Goal: Information Seeking & Learning: Stay updated

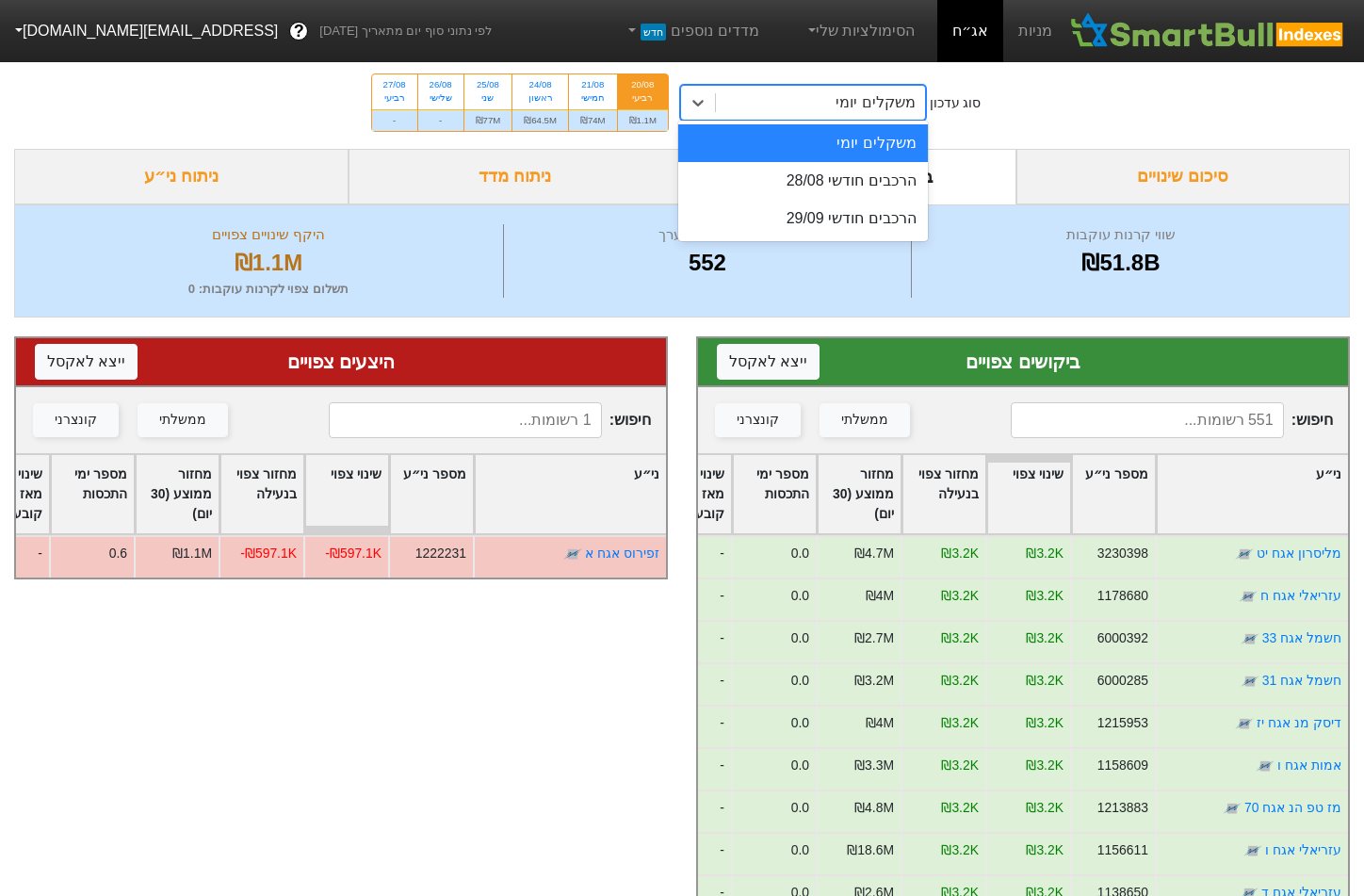
click at [879, 106] on div "משקלים יומי" at bounding box center [875, 102] width 79 height 22
click at [860, 187] on div "הרכבים חודשי 28/08" at bounding box center [803, 180] width 249 height 38
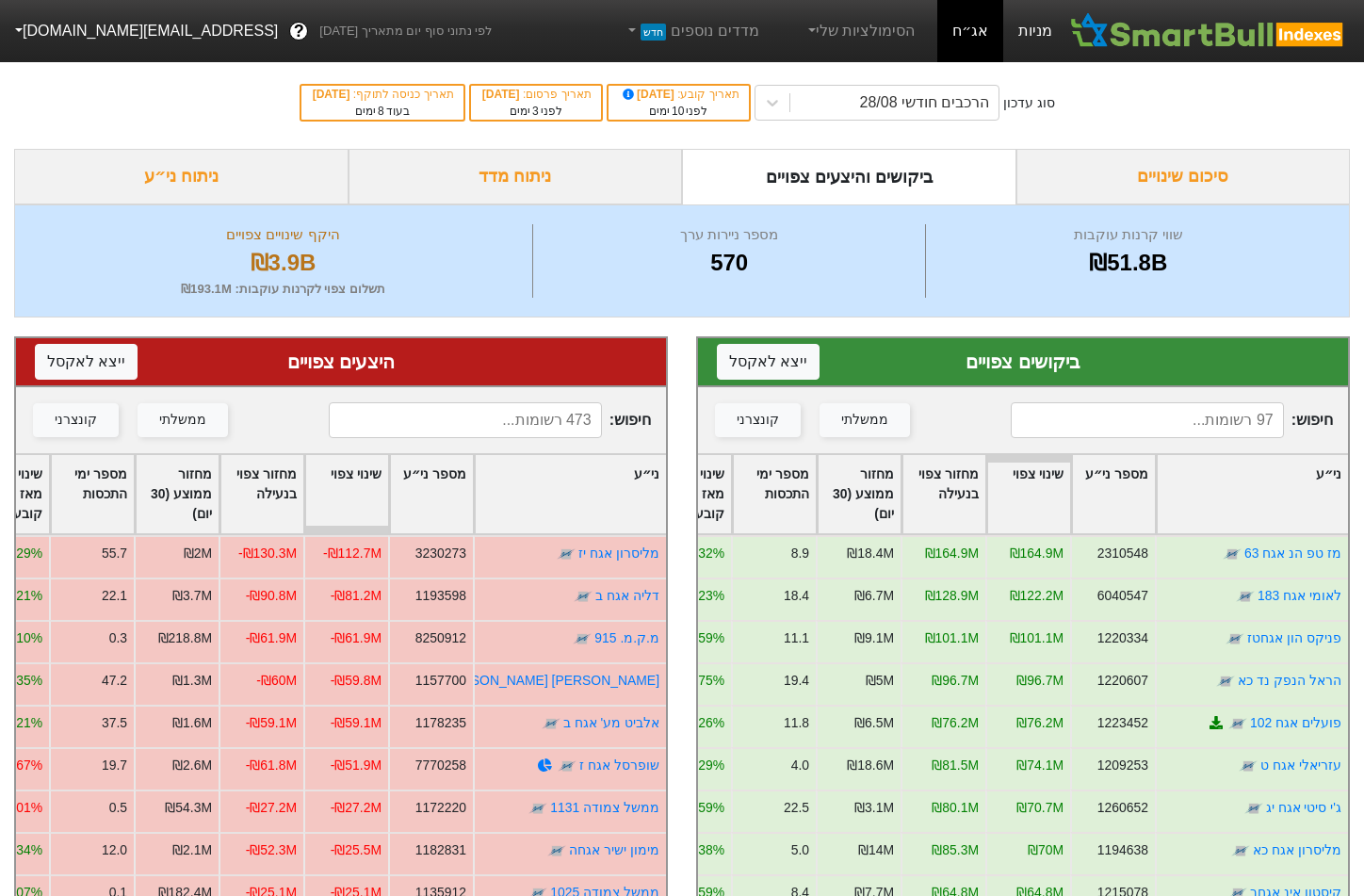
click at [1023, 34] on link "מניות" at bounding box center [1035, 31] width 64 height 63
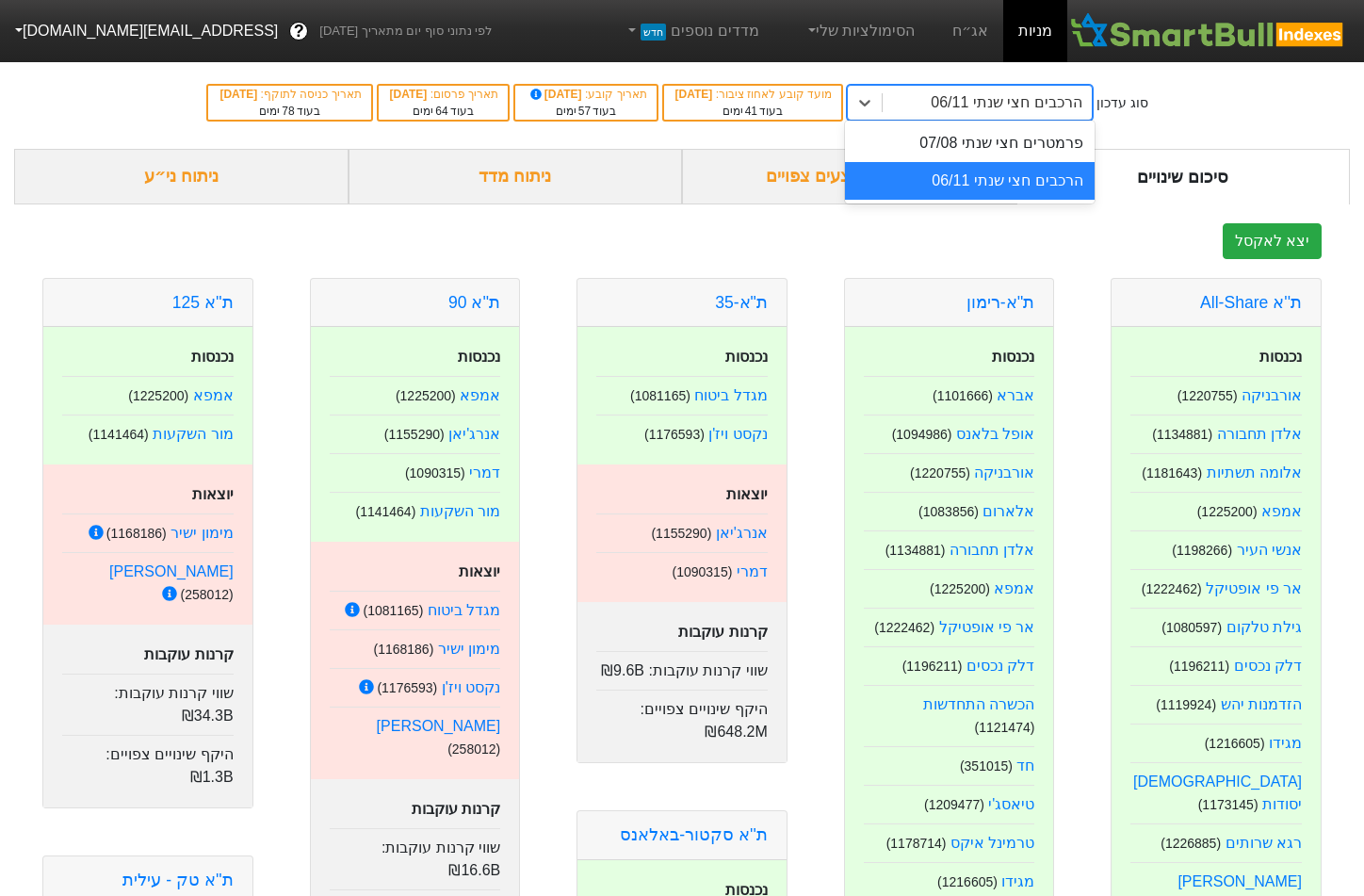
click at [990, 112] on div "הרכבים חצי שנתי 06/11" at bounding box center [1006, 102] width 151 height 22
click at [977, 171] on div "הרכבים חצי שנתי 06/11" at bounding box center [969, 180] width 249 height 38
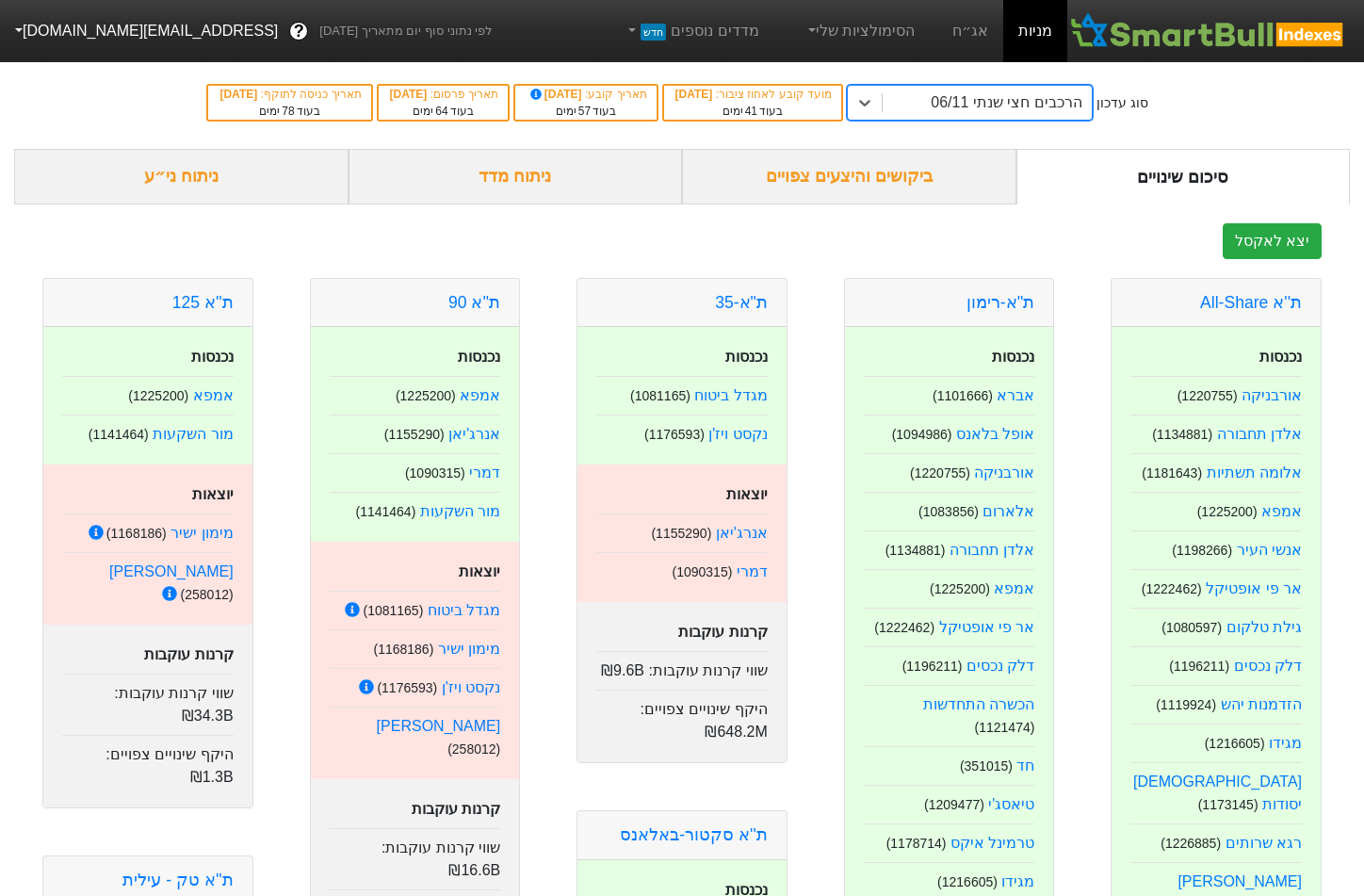
click at [960, 22] on link "אג״ח" at bounding box center [970, 31] width 65 height 63
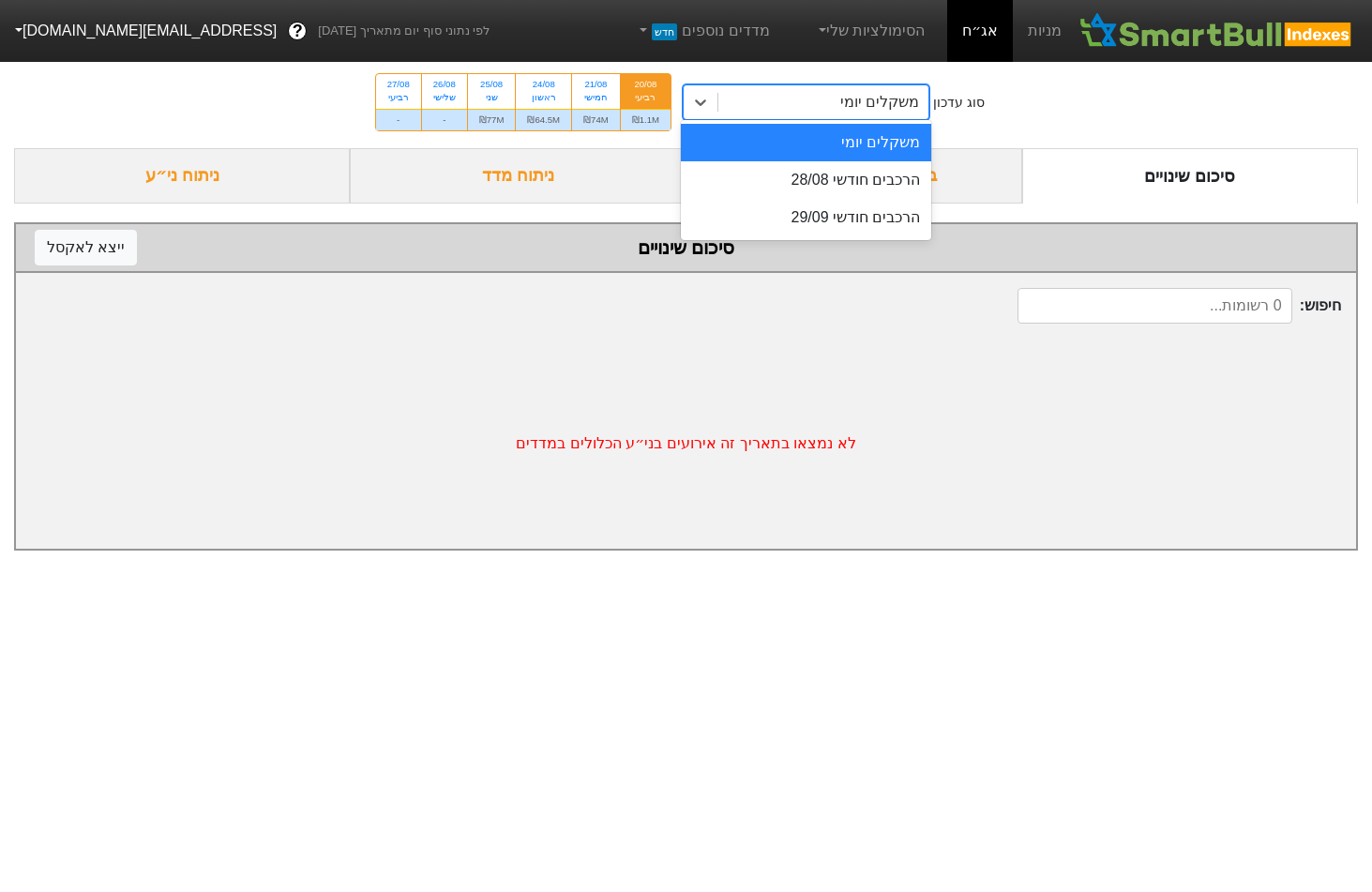
click at [846, 118] on div "משקלים יומי" at bounding box center [805, 102] width 246 height 35
click at [856, 174] on div "הרכבים חודשי 28/08" at bounding box center [805, 179] width 250 height 37
